Goal: Information Seeking & Learning: Learn about a topic

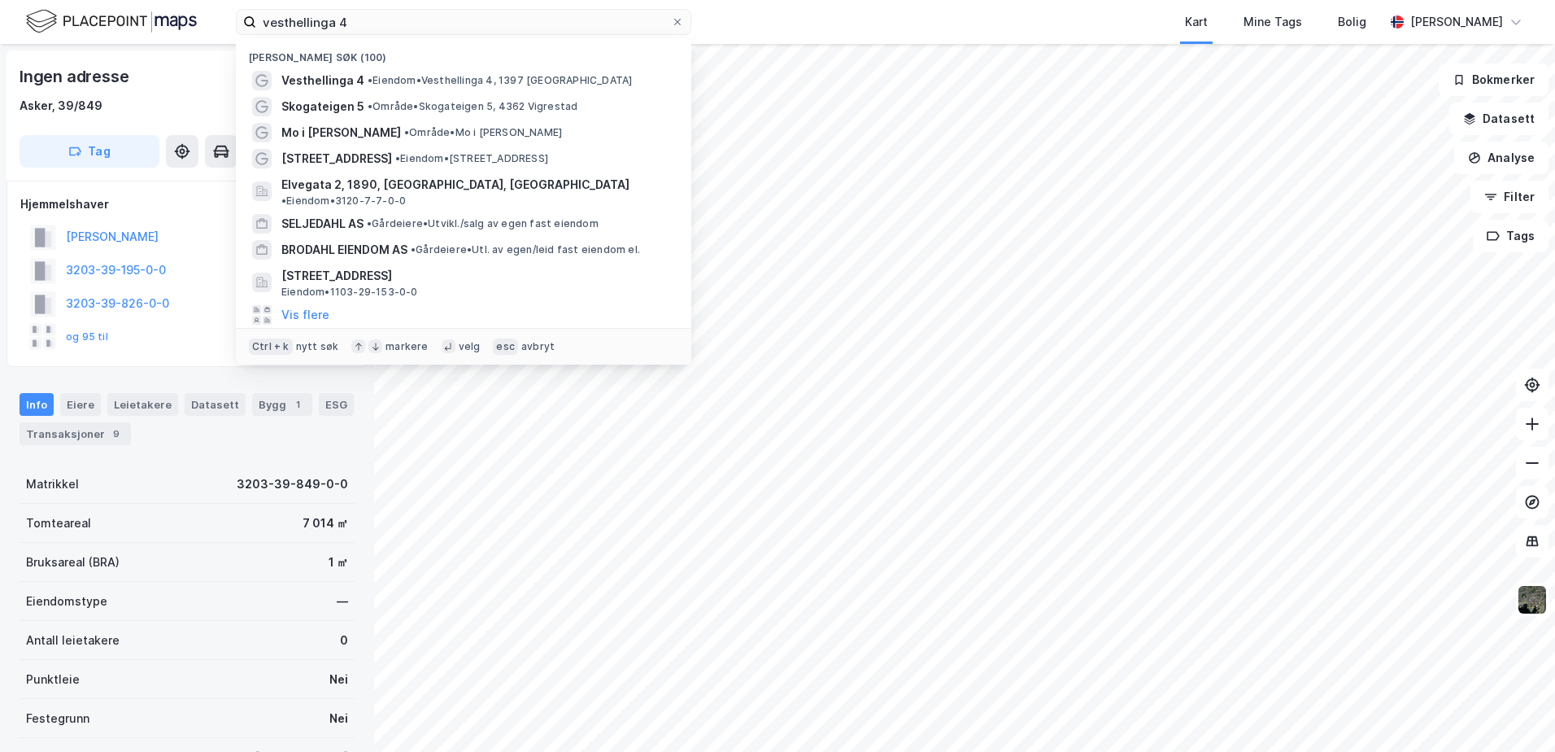
click at [220, 55] on div "vesthellinga 4 Nylige søk (100) Vesthellinga 4 • Eiendom • Vesthellinga 4, 1397…" at bounding box center [777, 376] width 1555 height 752
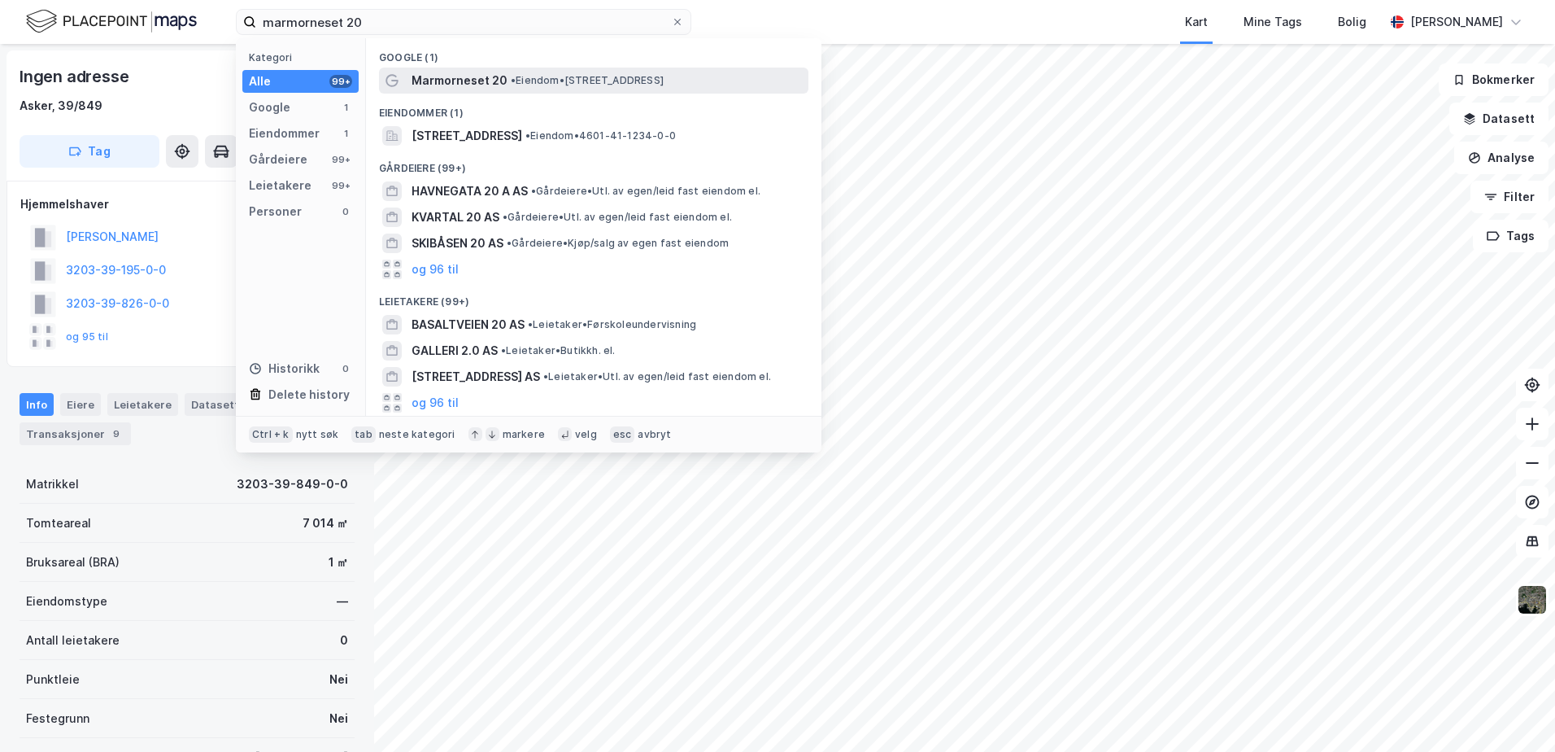
click at [449, 79] on span "Marmorneset 20" at bounding box center [460, 81] width 96 height 20
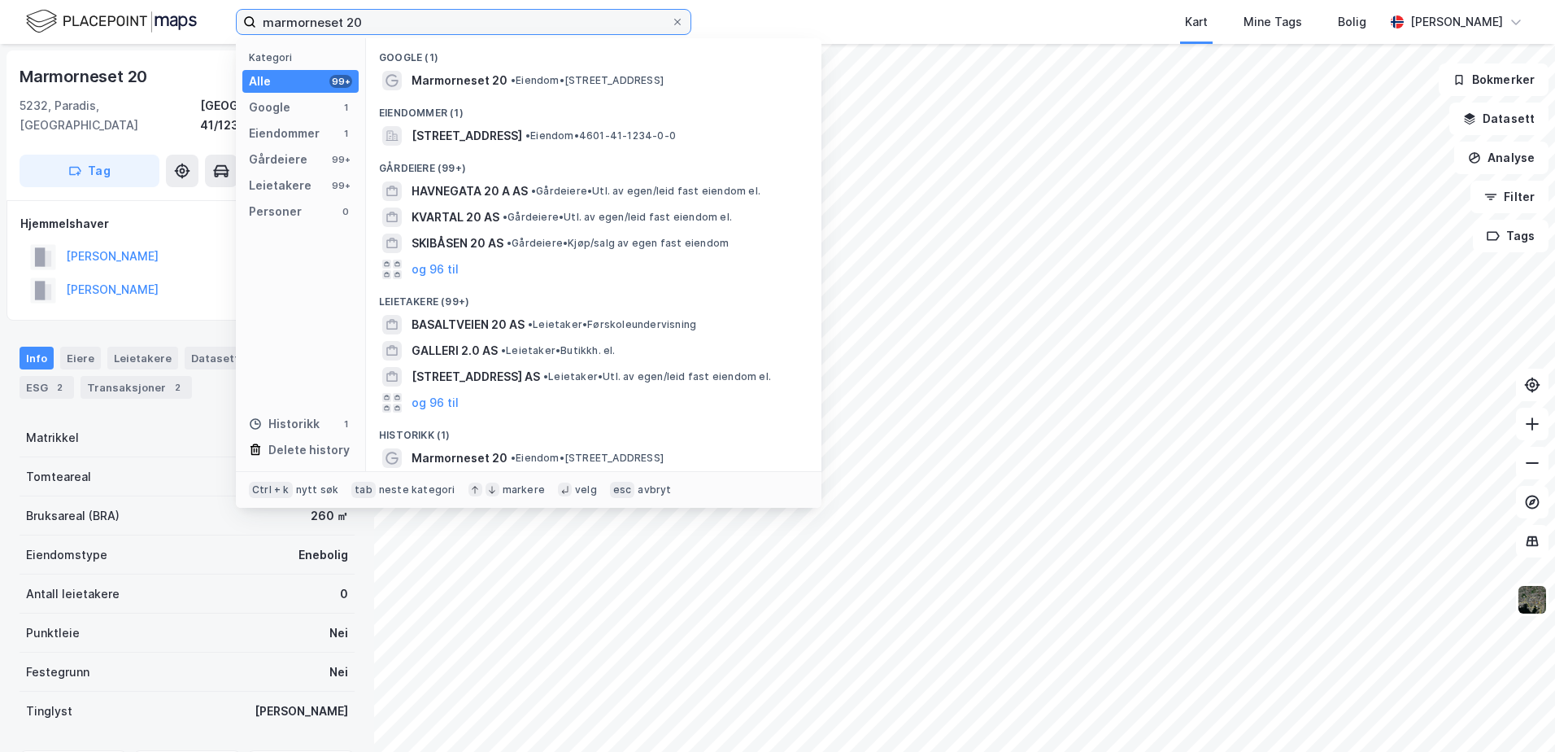
drag, startPoint x: 427, startPoint y: 15, endPoint x: 26, endPoint y: 9, distance: 401.1
click at [26, 9] on div "marmorneset 20 Kategori Alle 99+ Google 1 Eiendommer 1 Gårdeiere 99+ Leietakere…" at bounding box center [777, 22] width 1555 height 44
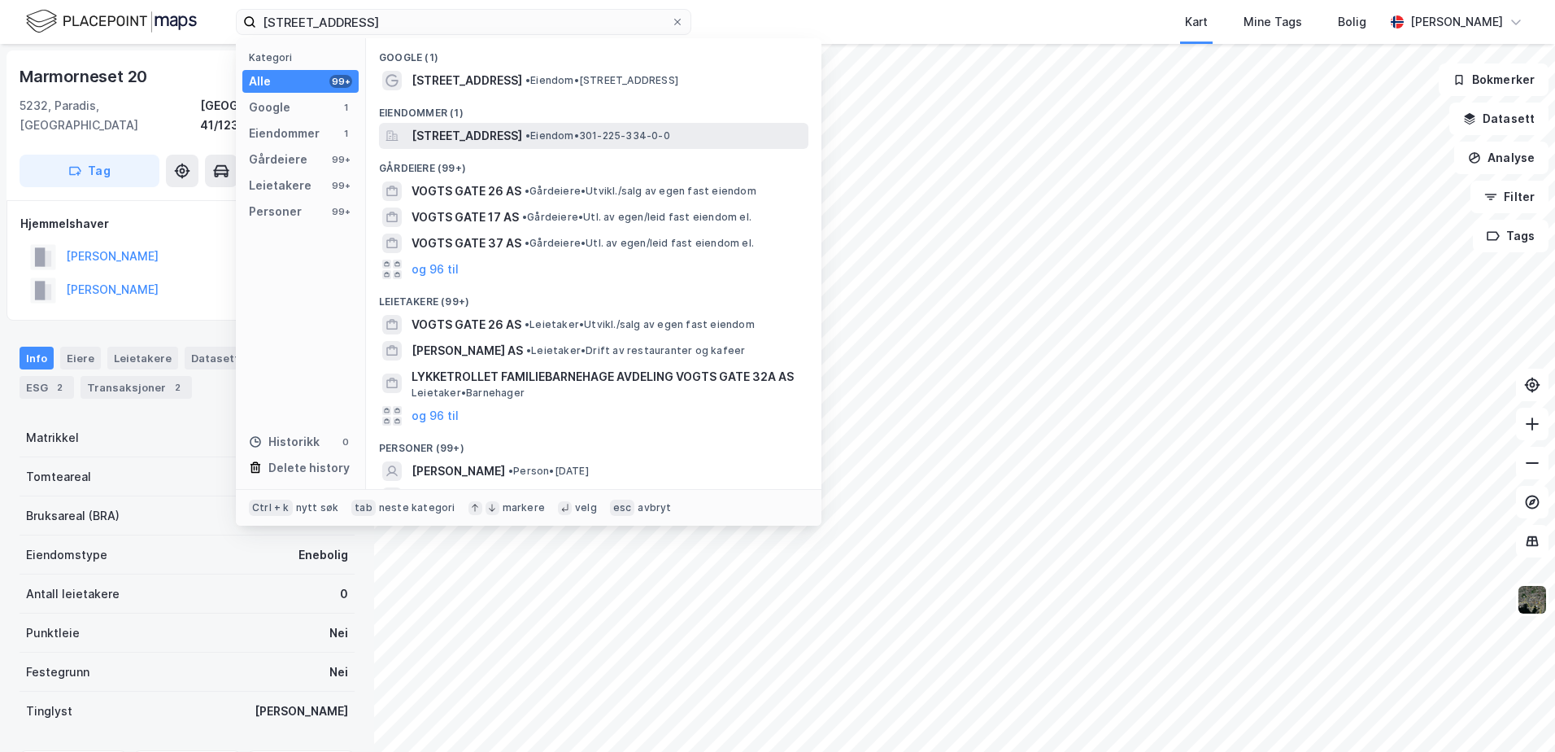
click at [467, 129] on span "[STREET_ADDRESS]" at bounding box center [467, 136] width 111 height 20
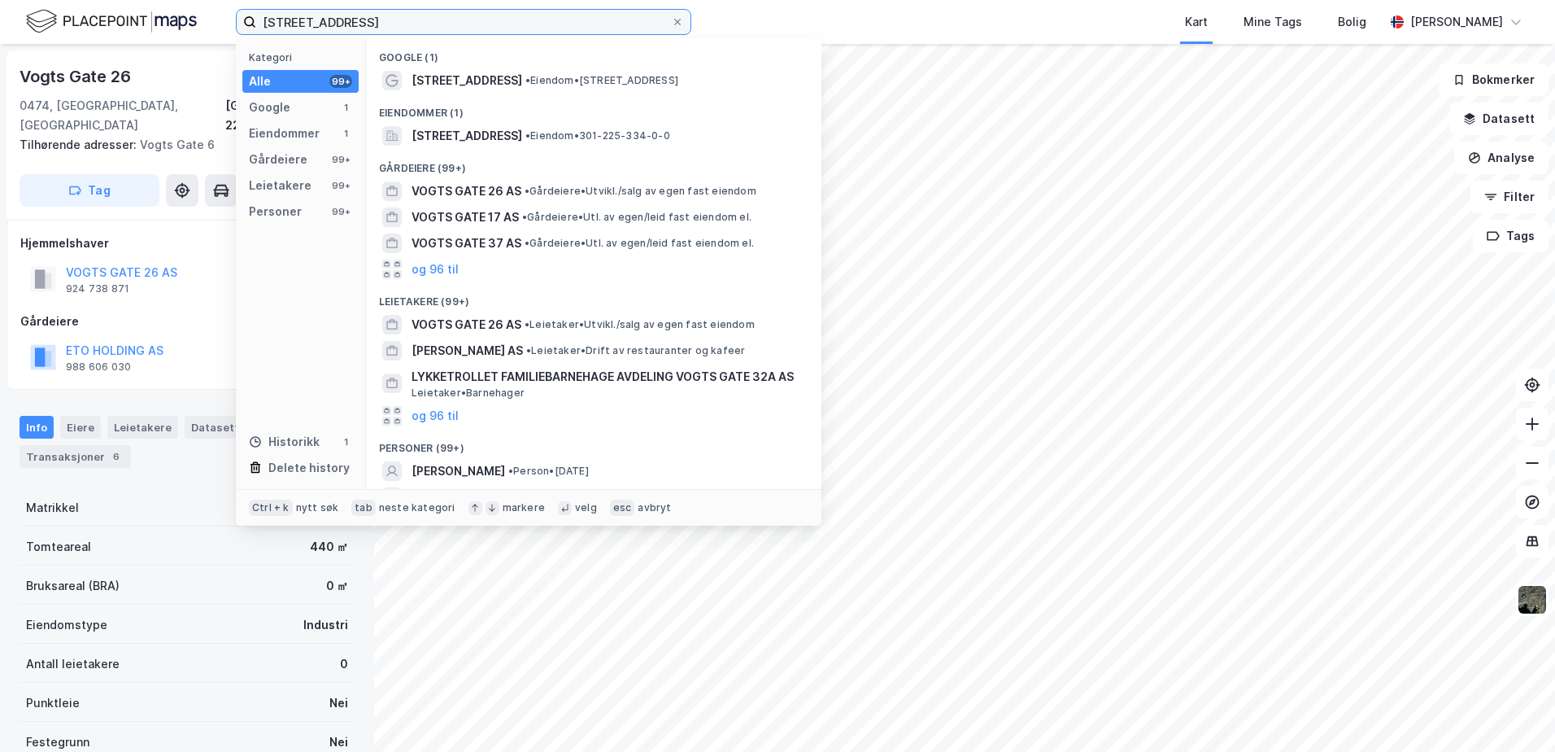
drag, startPoint x: 399, startPoint y: 29, endPoint x: 170, endPoint y: 16, distance: 229.0
click at [170, 16] on div "[STREET_ADDRESS] Kategori Alle 99+ Google 1 Eiendommer 1 Gårdeiere 99+ Leietake…" at bounding box center [777, 22] width 1555 height 44
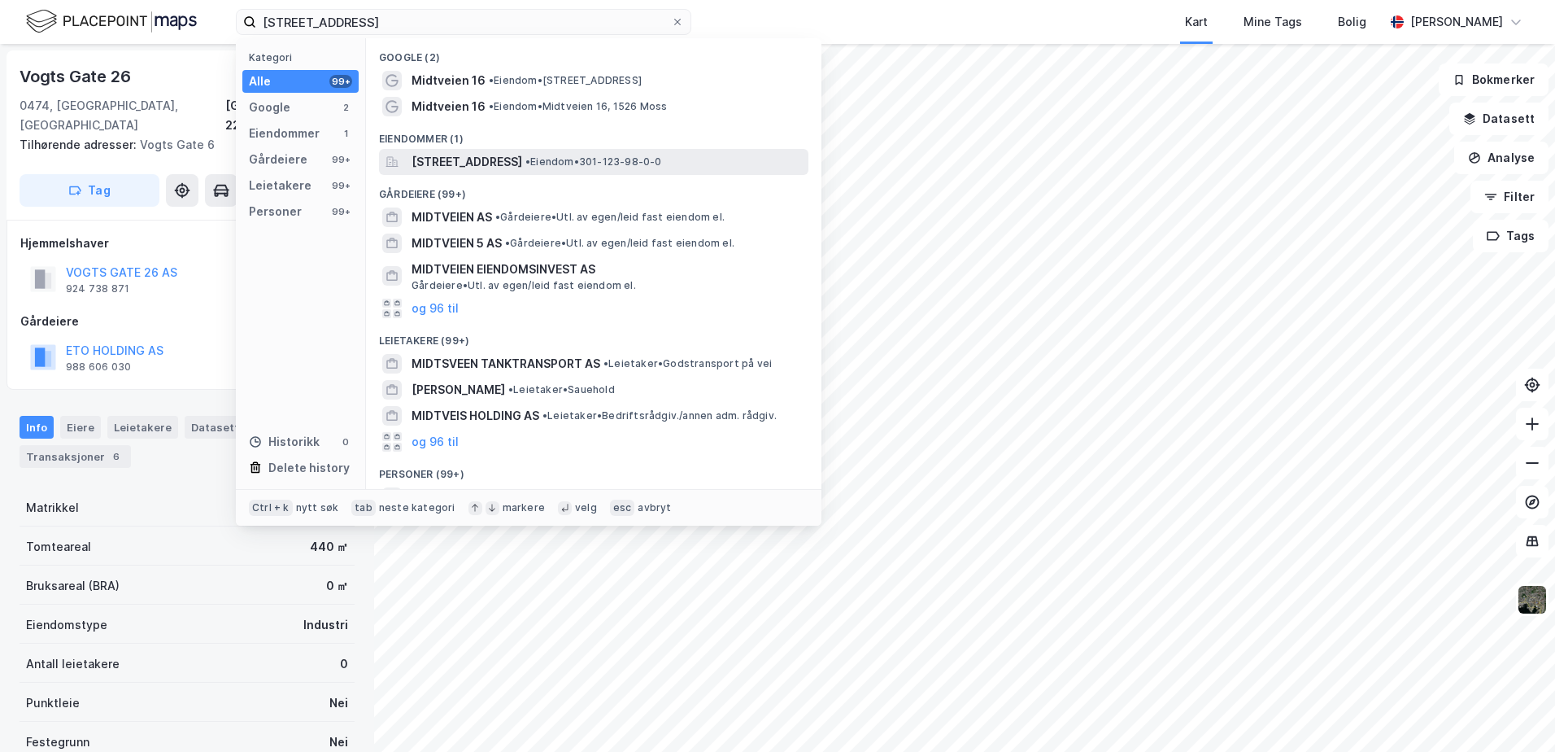
click at [507, 165] on span "[STREET_ADDRESS]" at bounding box center [467, 162] width 111 height 20
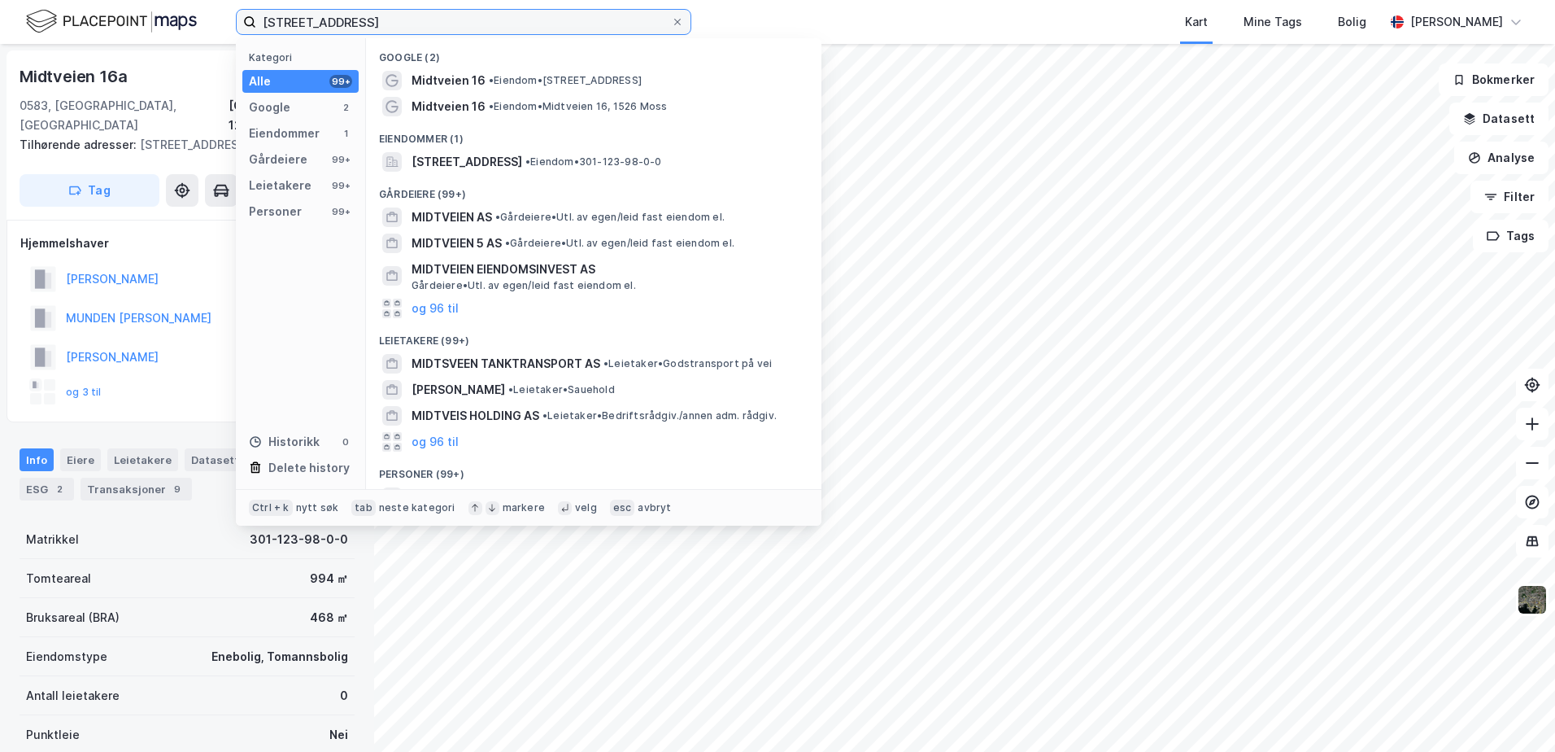
drag, startPoint x: 397, startPoint y: 22, endPoint x: 177, endPoint y: 24, distance: 220.5
click at [182, 24] on div "midtveien 16 a Kategori Alle 99+ Google 2 Eiendommer 1 Gårdeiere 99+ Leietakere…" at bounding box center [777, 22] width 1555 height 44
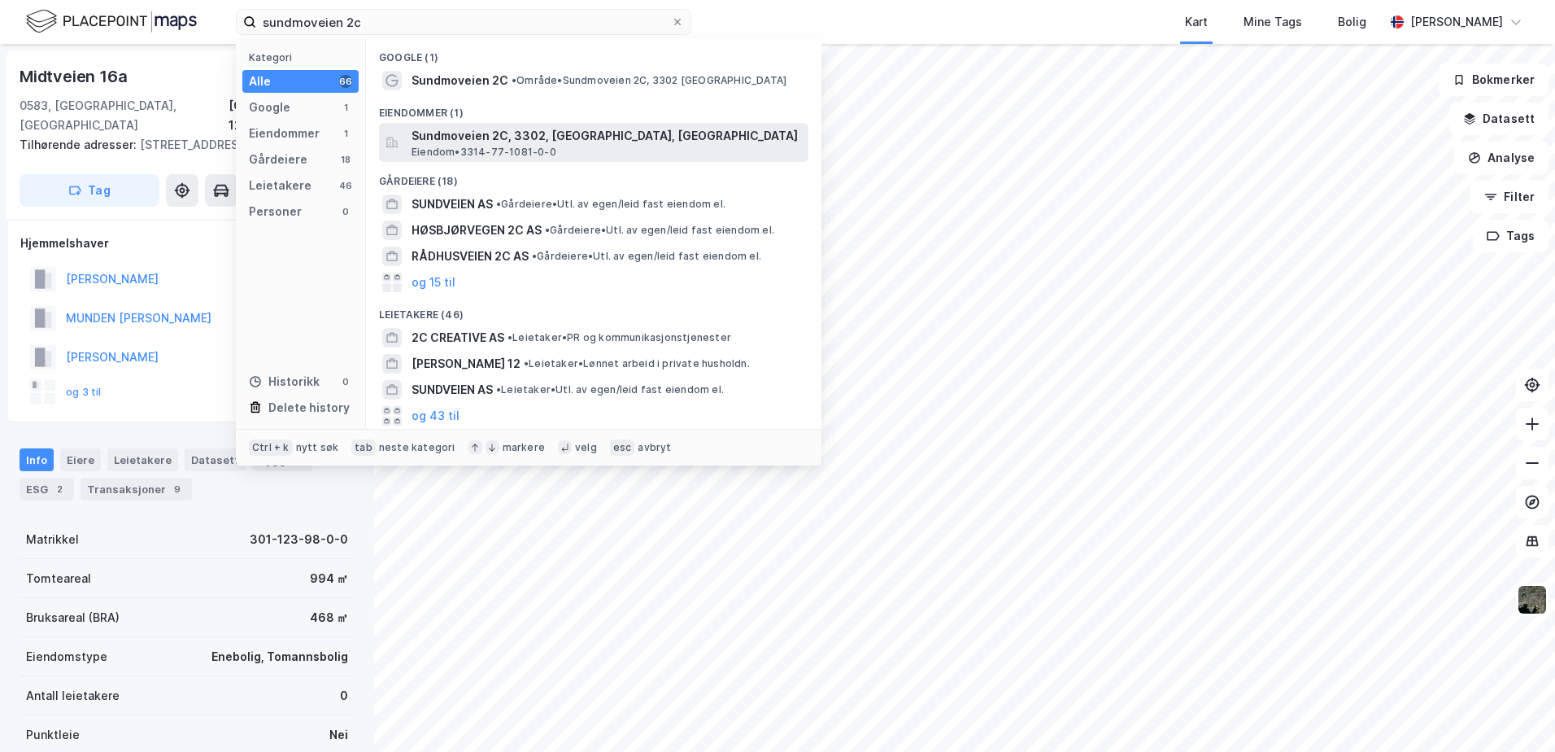
click at [482, 146] on span "Eiendom • 3314-77-1081-0-0" at bounding box center [484, 152] width 145 height 13
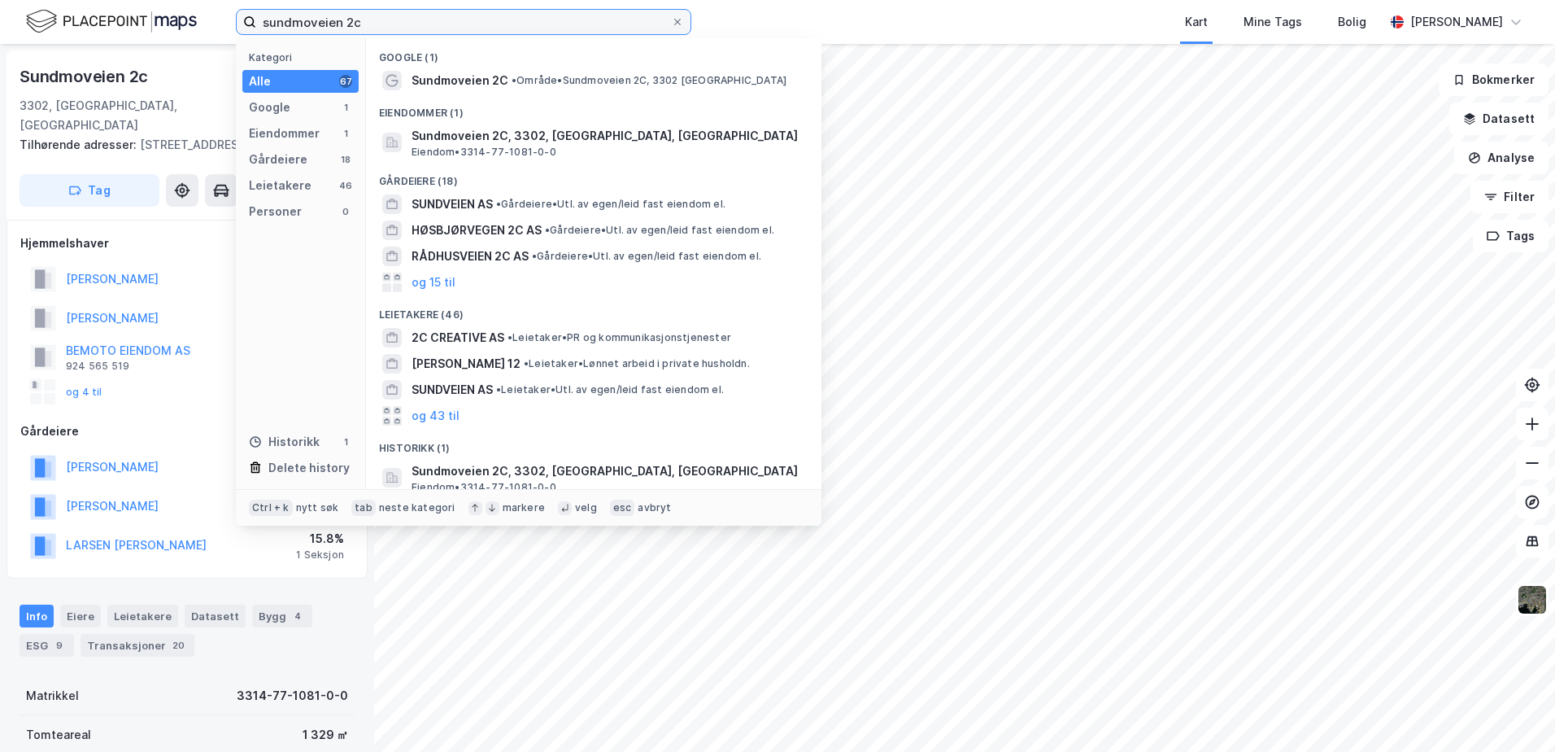
drag, startPoint x: 416, startPoint y: 20, endPoint x: 88, endPoint y: 35, distance: 328.2
click at [88, 35] on div "sundmoveien 2c Kategori Alle 67 Google 1 Eiendommer 1 Gårdeiere 18 Leietakere 4…" at bounding box center [777, 22] width 1555 height 44
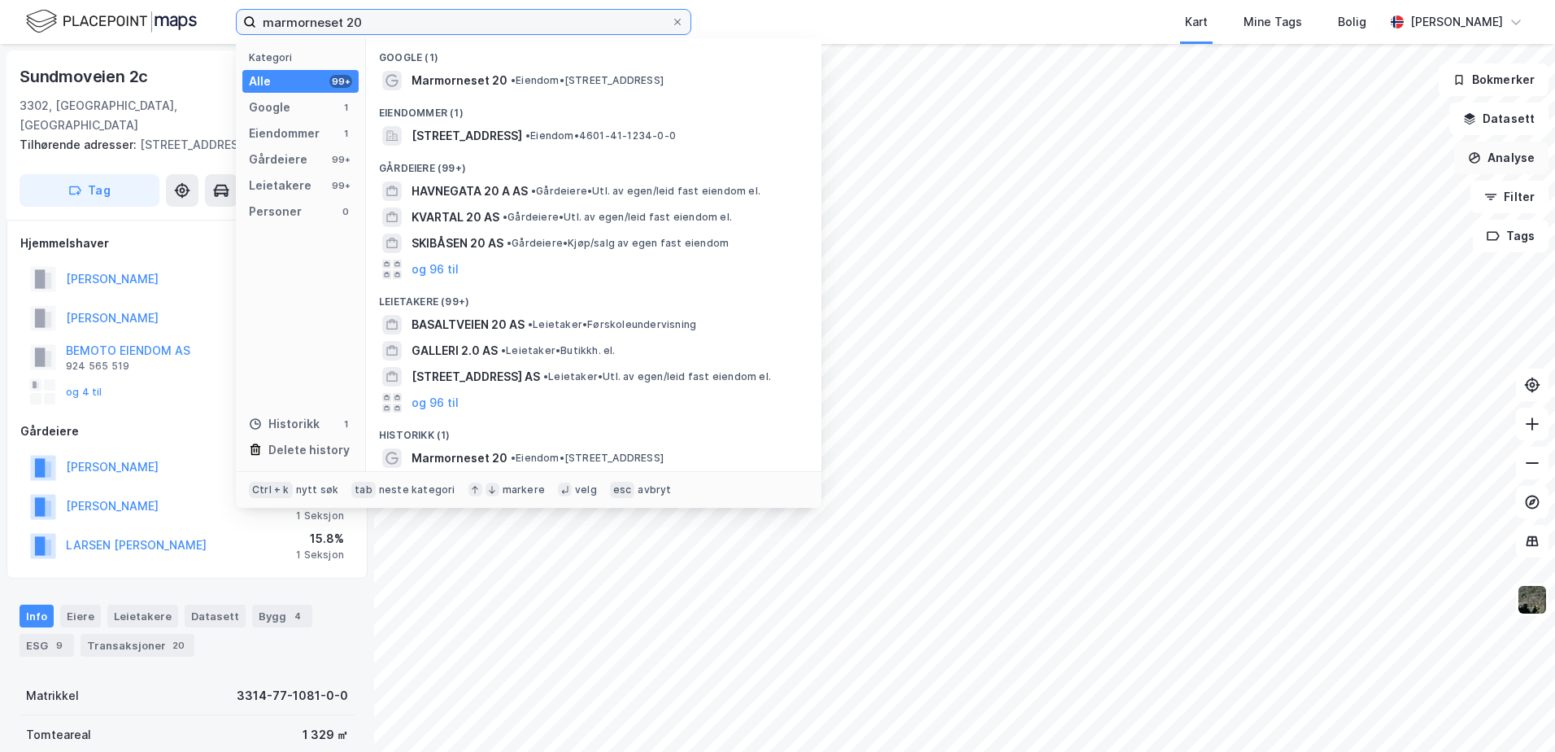
type input "marmorneset 20"
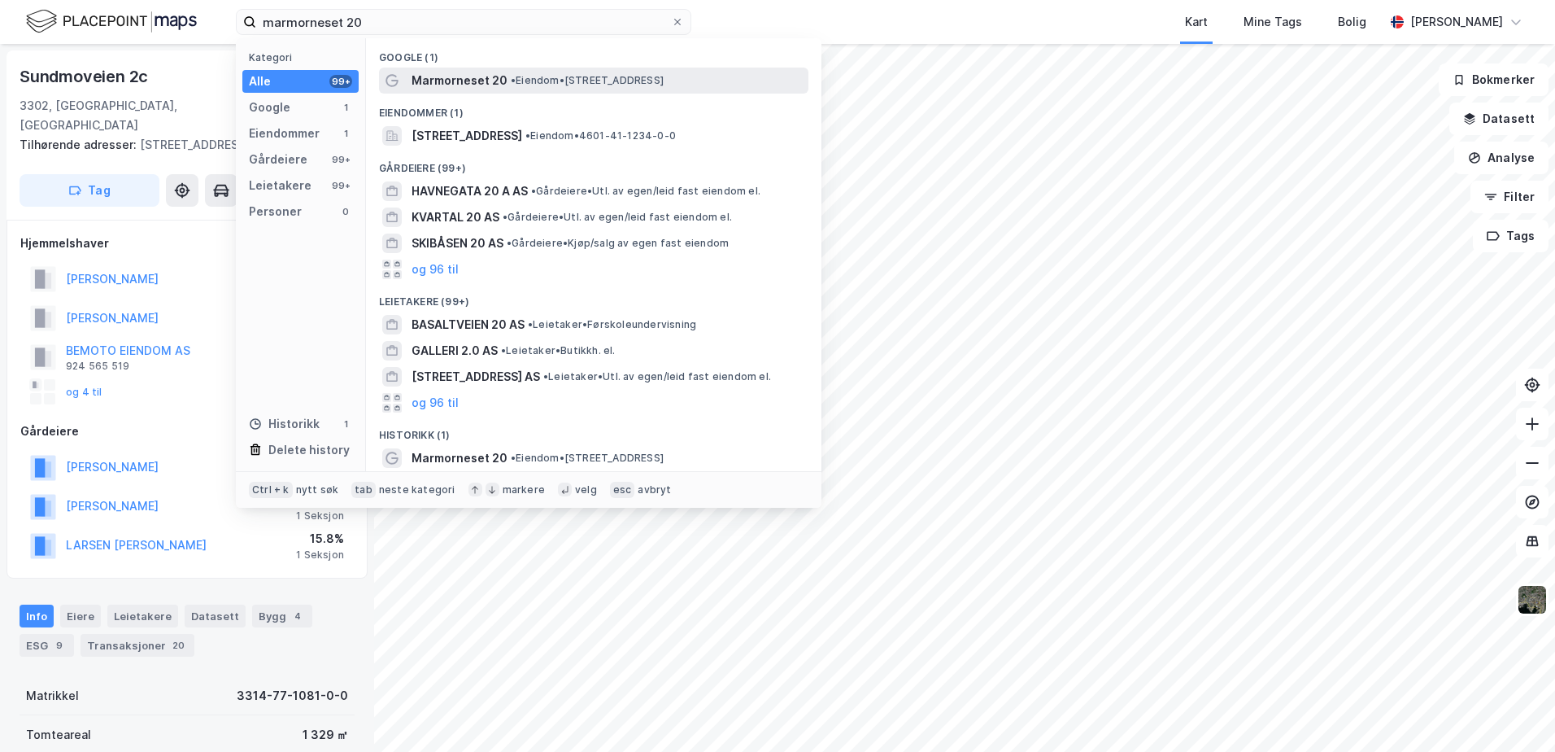
click at [452, 83] on span "Marmorneset 20" at bounding box center [460, 81] width 96 height 20
